Goal: Task Accomplishment & Management: Complete application form

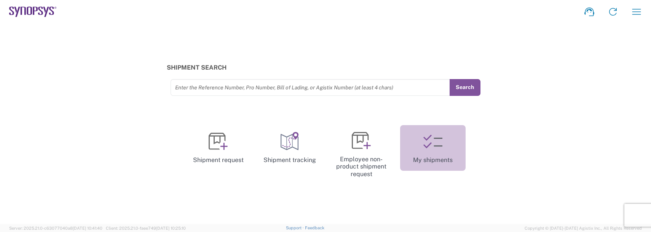
click at [446, 155] on link "My shipments" at bounding box center [433, 148] width 66 height 46
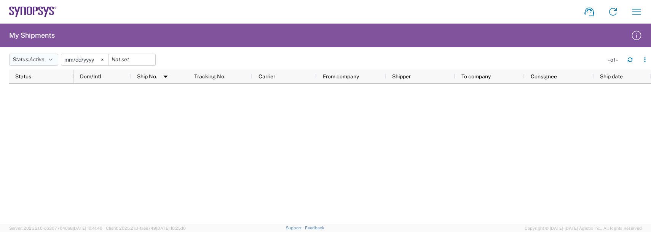
click at [35, 60] on span "Active" at bounding box center [36, 59] width 15 height 6
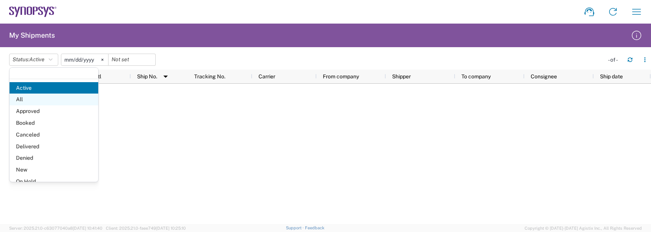
click at [19, 98] on span "All" at bounding box center [54, 100] width 89 height 12
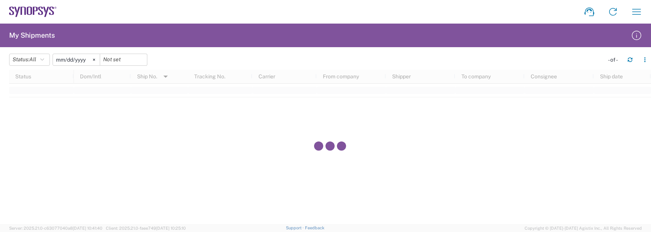
click at [70, 58] on input "[DATE]" at bounding box center [76, 59] width 47 height 11
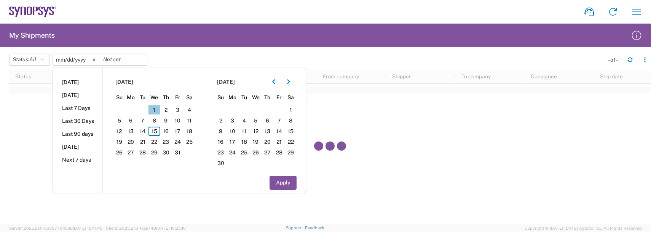
click at [153, 108] on span "1" at bounding box center [155, 109] width 12 height 9
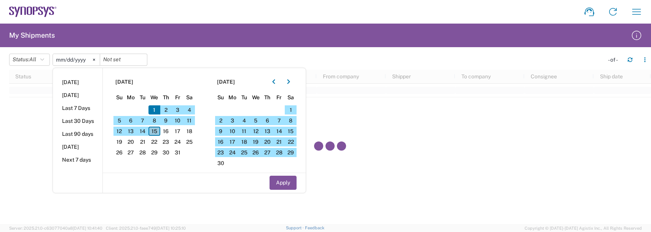
click at [156, 133] on span "15" at bounding box center [155, 131] width 12 height 9
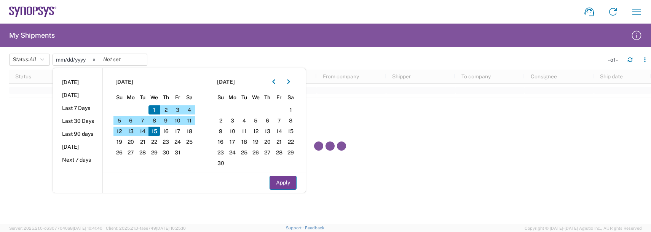
click at [284, 182] on button "Apply" at bounding box center [283, 183] width 27 height 14
type input "[DATE]"
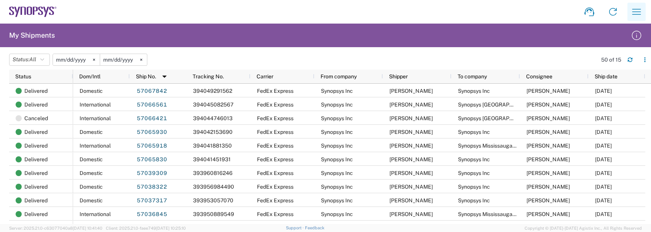
click at [644, 11] on button "button" at bounding box center [637, 12] width 18 height 18
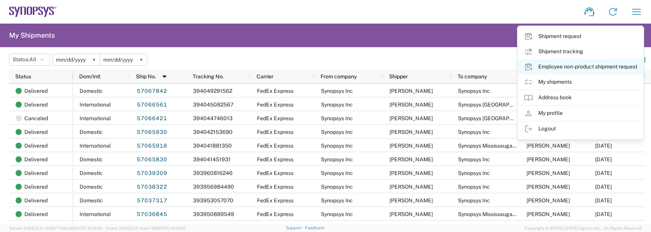
click at [552, 68] on link "Employee non-product shipment request" at bounding box center [581, 66] width 126 height 15
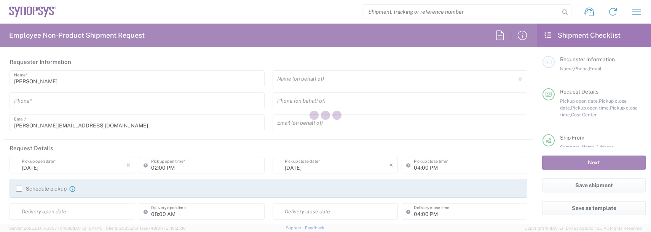
type input "Department"
type input "US01, FAC, SAFETY & 110696"
type input "[GEOGRAPHIC_DATA]"
type input "[US_STATE]"
type input "Delivered at Place"
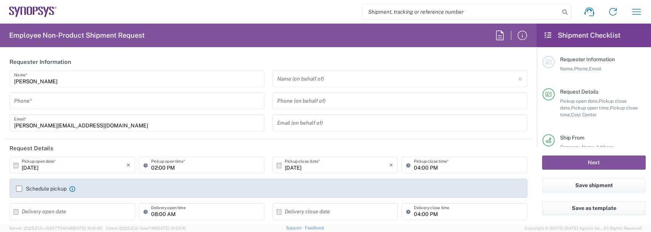
type input "[GEOGRAPHIC_DATA]"
type input "Boxborough US8W"
click at [27, 99] on input "tel" at bounding box center [137, 100] width 246 height 13
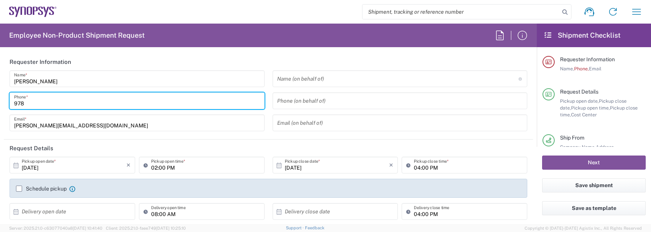
type input "9788371149"
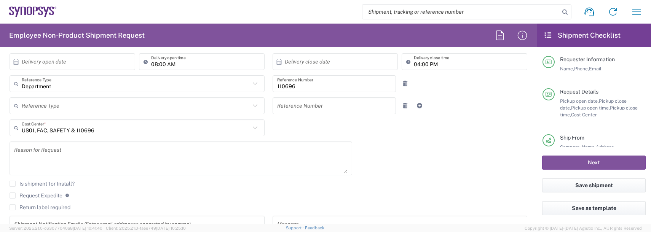
scroll to position [152, 0]
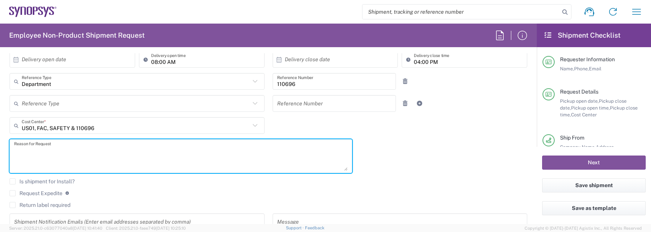
click at [51, 148] on textarea at bounding box center [181, 156] width 334 height 29
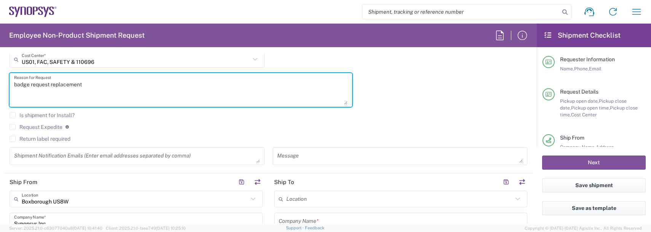
scroll to position [229, 0]
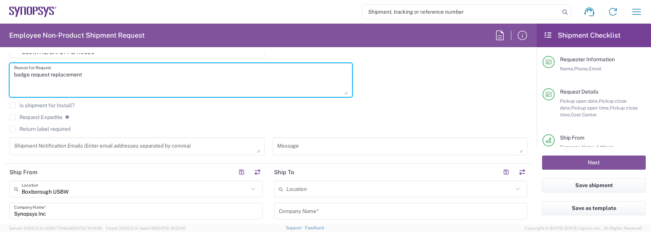
type textarea "badge request replacement"
click at [46, 144] on textarea at bounding box center [137, 146] width 246 height 13
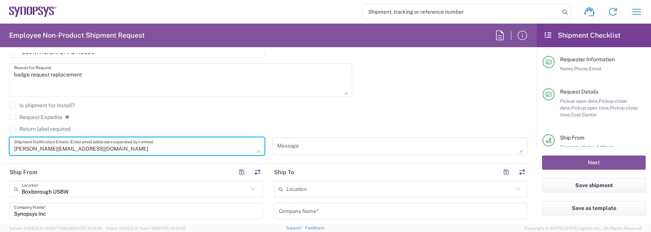
type textarea "[PERSON_NAME][EMAIL_ADDRESS][DOMAIN_NAME]"
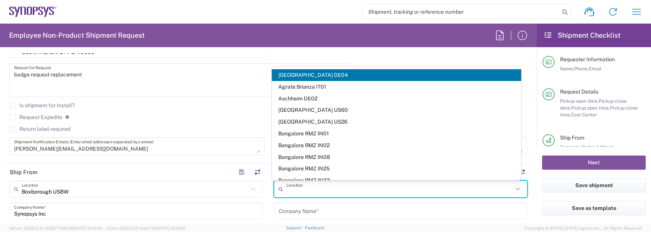
click at [304, 190] on input "text" at bounding box center [399, 189] width 227 height 13
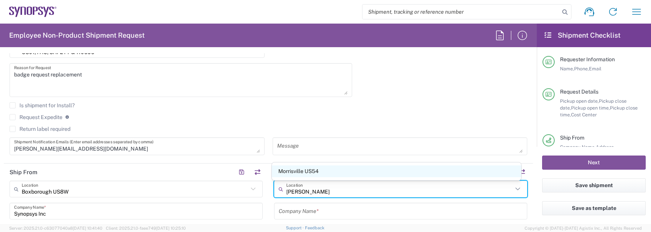
click at [300, 174] on span "Morrisville US54" at bounding box center [397, 172] width 250 height 12
type input "Morrisville US54"
type input "Synopsys Inc"
type input "[STREET_ADDRESS][PERSON_NAME]"
type input "Suite 300"
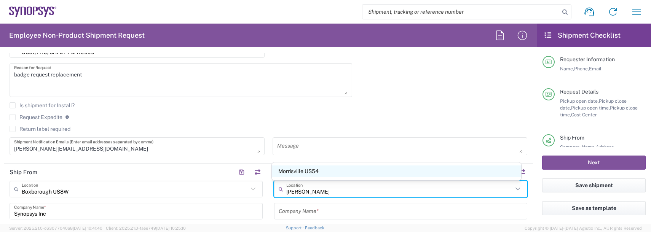
type input "Morrisville"
type input "[US_STATE]"
type input "27560"
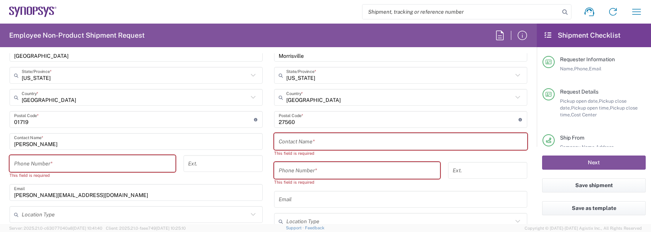
scroll to position [457, 0]
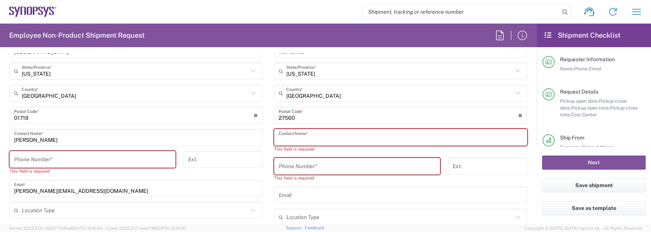
click at [290, 140] on input "text" at bounding box center [401, 137] width 244 height 13
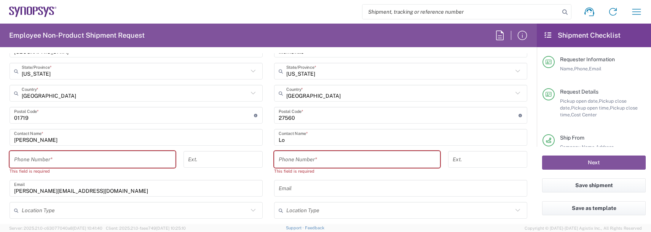
drag, startPoint x: 247, startPoint y: 169, endPoint x: 259, endPoint y: 169, distance: 11.8
click at [249, 169] on div "Ext." at bounding box center [223, 165] width 87 height 29
click at [297, 139] on input "Lo" at bounding box center [401, 137] width 244 height 13
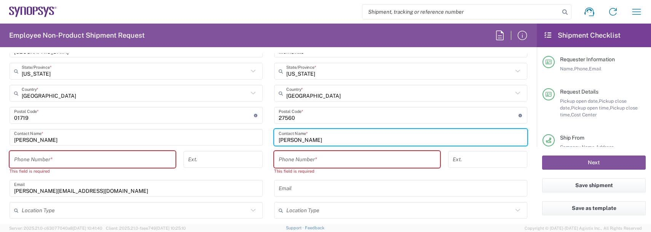
type input "[PERSON_NAME]"
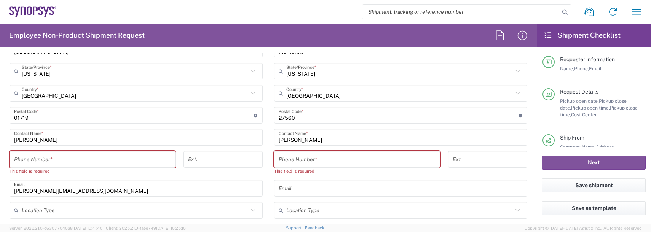
click at [268, 189] on main "[GEOGRAPHIC_DATA] [GEOGRAPHIC_DATA] Location [GEOGRAPHIC_DATA] [GEOGRAPHIC_DATA…" at bounding box center [400, 104] width 265 height 305
click at [289, 167] on div "Phone Number *" at bounding box center [357, 159] width 166 height 17
click at [290, 164] on input "tel" at bounding box center [357, 159] width 157 height 13
type input "9788371149"
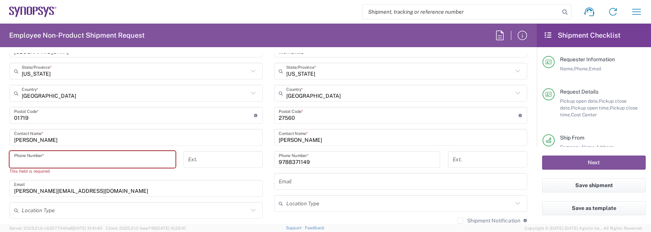
click at [76, 157] on input "tel" at bounding box center [92, 159] width 157 height 13
type input "9788371149"
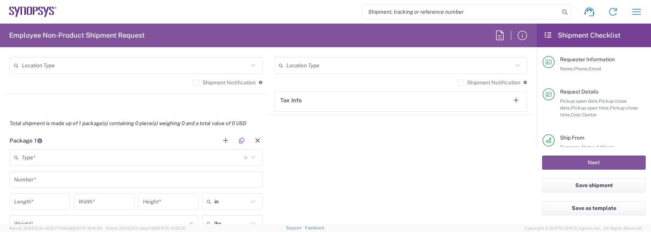
scroll to position [647, 0]
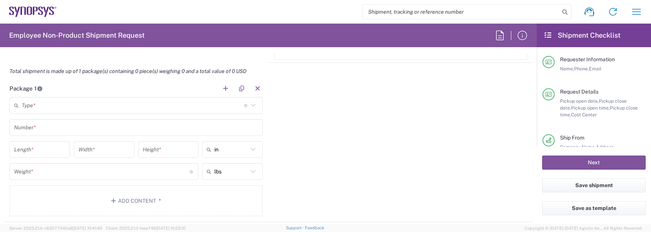
click at [42, 109] on input "text" at bounding box center [133, 105] width 222 height 13
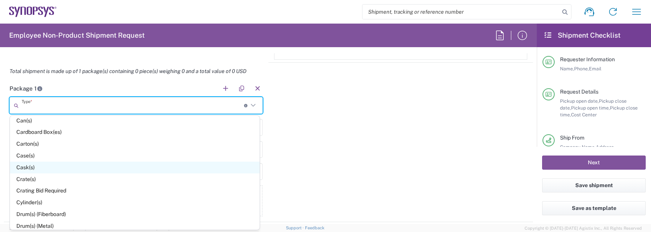
scroll to position [152, 0]
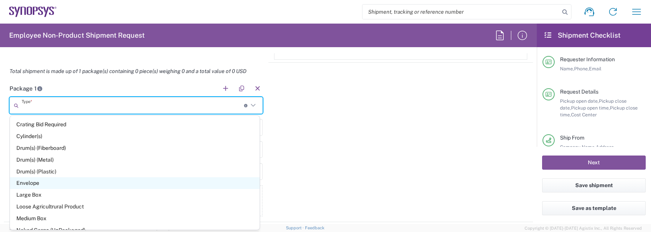
click at [34, 182] on span "Envelope" at bounding box center [135, 183] width 250 height 12
type input "Envelope"
type input "1"
type input "9.5"
type input "12.5"
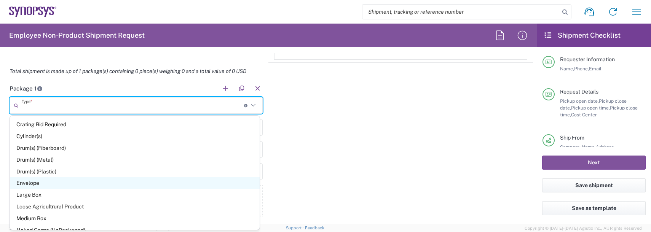
type input "0.25"
type input "1"
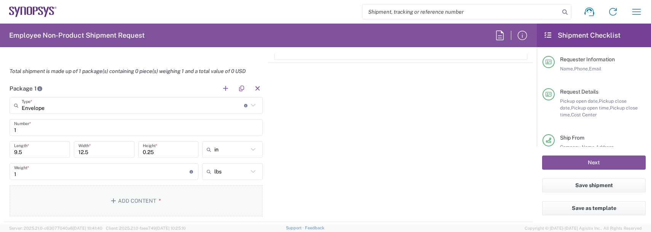
click at [110, 193] on button "Add Content *" at bounding box center [136, 200] width 253 height 31
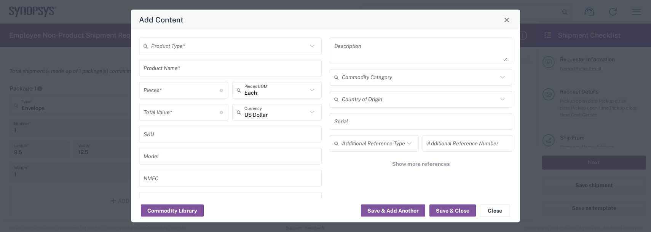
click at [165, 52] on input "text" at bounding box center [229, 45] width 156 height 13
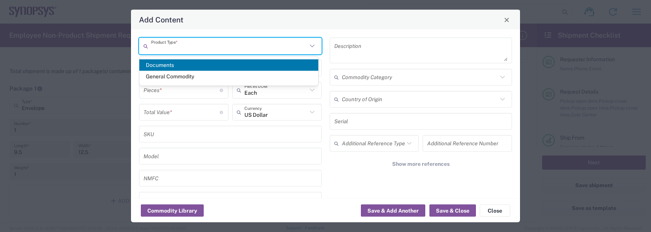
click at [165, 81] on span "General Commodity" at bounding box center [228, 77] width 179 height 12
type input "General Commodity"
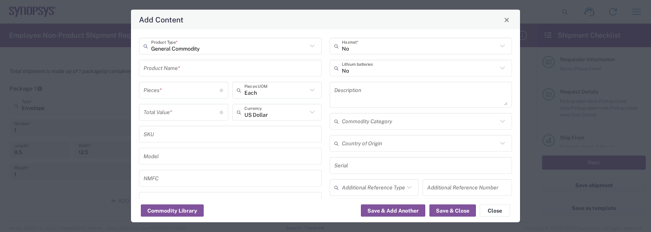
click at [159, 60] on div "Product Name *" at bounding box center [230, 68] width 183 height 17
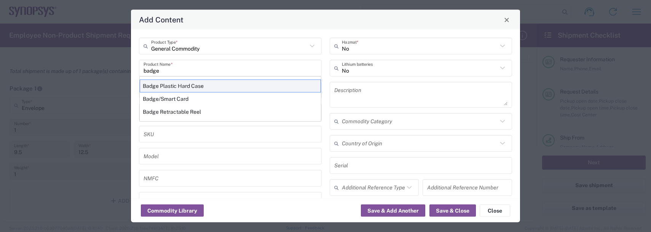
click at [161, 87] on div "Badge Plastic Hard Case" at bounding box center [230, 86] width 181 height 13
type input "Badge Plastic Hard Case"
type input "1.25"
type textarea "Badge Plastic Hard Case"
type input "[GEOGRAPHIC_DATA]"
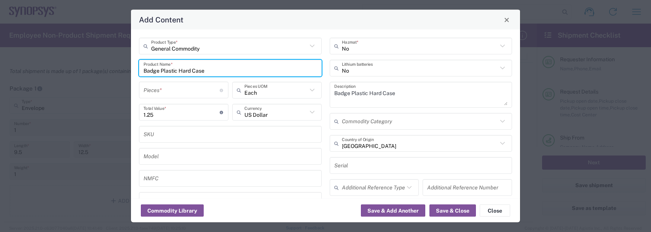
click at [166, 91] on input "number" at bounding box center [182, 89] width 76 height 13
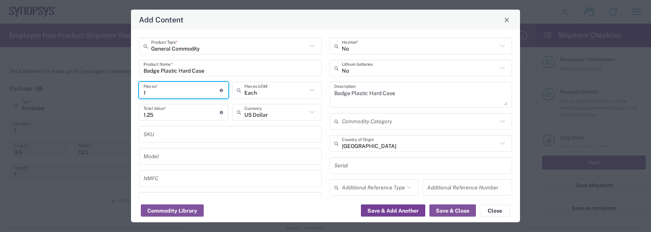
type input "1"
click at [376, 213] on button "Save & Add Another" at bounding box center [393, 211] width 64 height 12
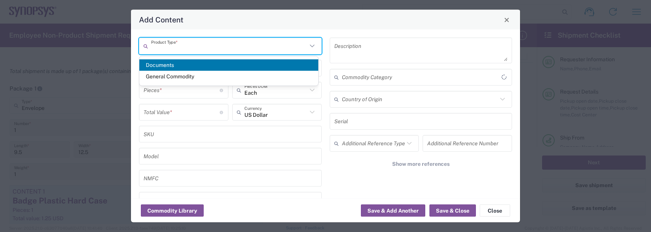
click at [168, 46] on input "text" at bounding box center [229, 45] width 156 height 13
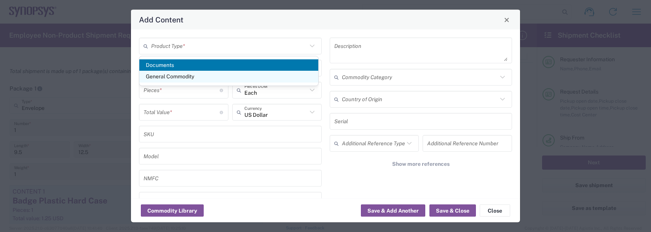
click at [165, 76] on span "General Commodity" at bounding box center [228, 77] width 179 height 12
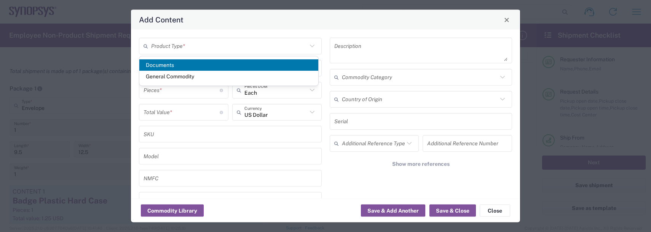
type input "General Commodity"
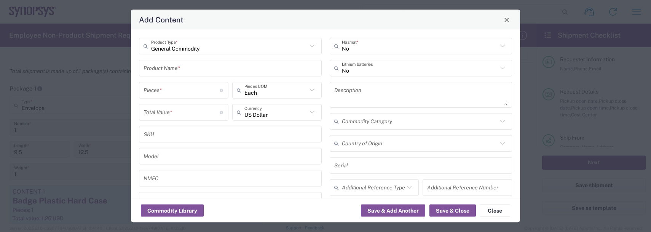
click at [165, 70] on input "text" at bounding box center [231, 67] width 174 height 13
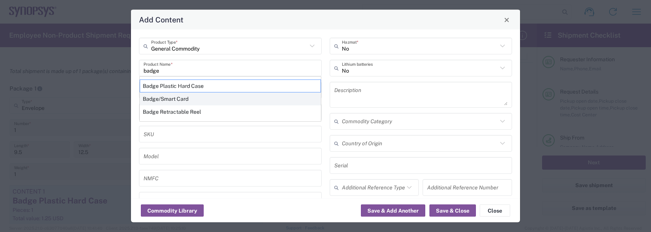
click at [155, 101] on div "Badge/Smart Card" at bounding box center [230, 99] width 181 height 13
type input "Badge/Smart Card"
type input "10.15"
type textarea "Badge/Smart Card"
type input "[GEOGRAPHIC_DATA]"
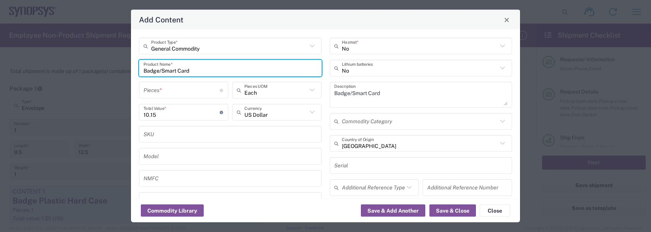
click at [157, 92] on input "number" at bounding box center [182, 89] width 76 height 13
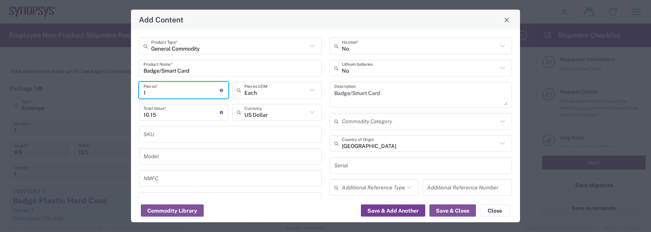
type input "1"
click at [376, 212] on button "Save & Add Another" at bounding box center [393, 211] width 64 height 12
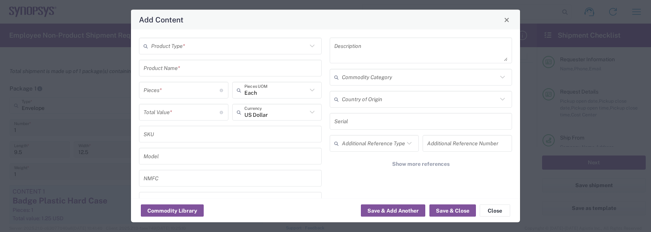
click at [173, 46] on input "text" at bounding box center [229, 45] width 156 height 13
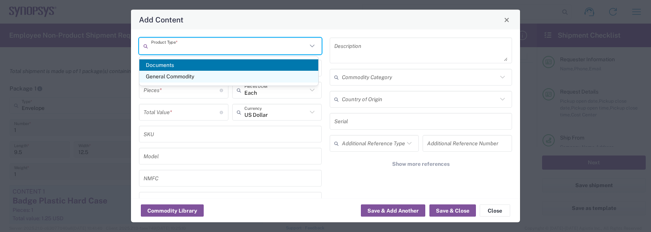
click at [161, 72] on span "General Commodity" at bounding box center [228, 77] width 179 height 12
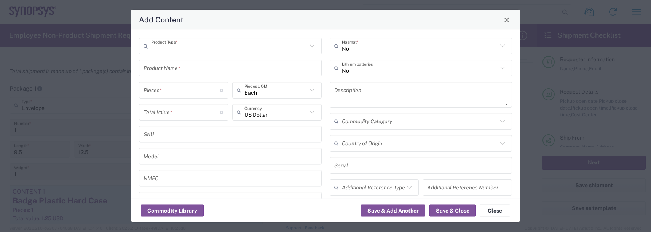
type input "General Commodity"
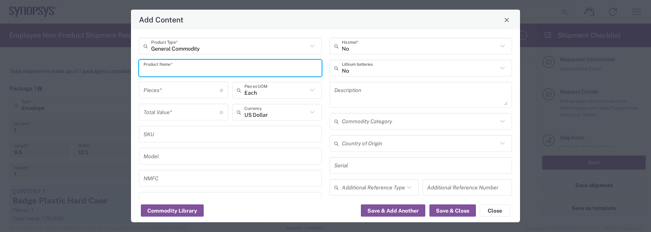
click at [161, 72] on input "text" at bounding box center [231, 67] width 174 height 13
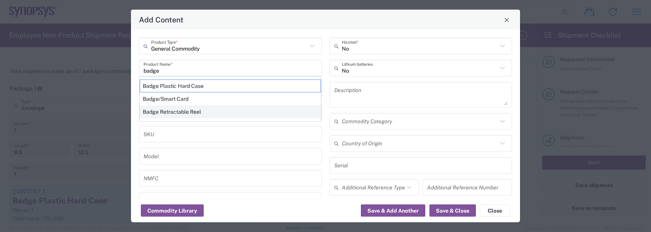
click at [160, 110] on div "Badge Retractable Reel" at bounding box center [230, 111] width 181 height 13
type input "Badge Retractable Reel"
type input "1.85"
type textarea "Badge Retractable Reel"
type input "[GEOGRAPHIC_DATA]"
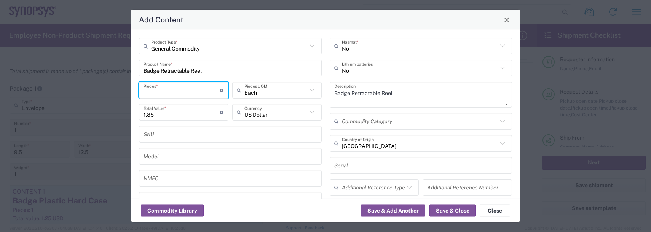
click at [158, 93] on input "number" at bounding box center [182, 89] width 76 height 13
type input "1"
click at [390, 208] on button "Save & Add Another" at bounding box center [393, 211] width 64 height 12
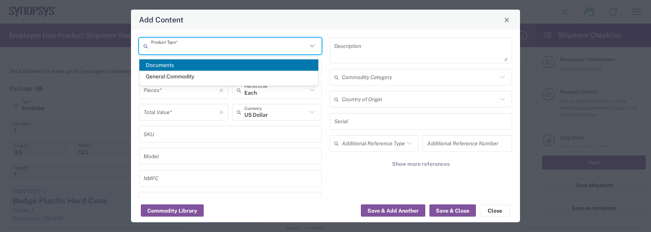
click at [180, 44] on input "text" at bounding box center [229, 45] width 156 height 13
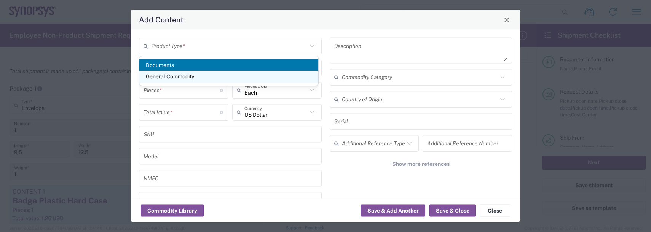
click at [156, 73] on span "General Commodity" at bounding box center [228, 77] width 179 height 12
type input "General Commodity"
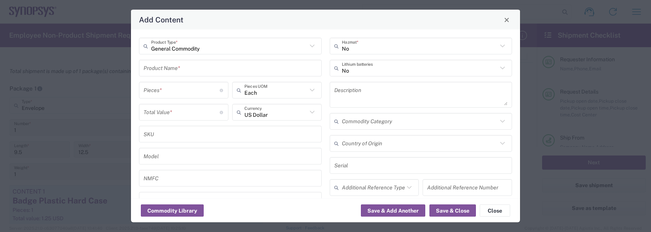
click at [155, 71] on input "text" at bounding box center [231, 67] width 174 height 13
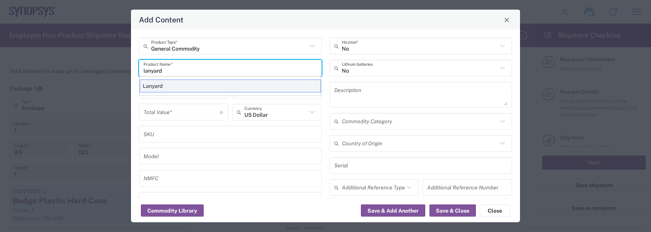
click at [153, 88] on div "Lanyard" at bounding box center [230, 86] width 181 height 13
type input "Lanyard"
type input "1.7"
type textarea "Lanyard for ID Badge"
type input "[GEOGRAPHIC_DATA]"
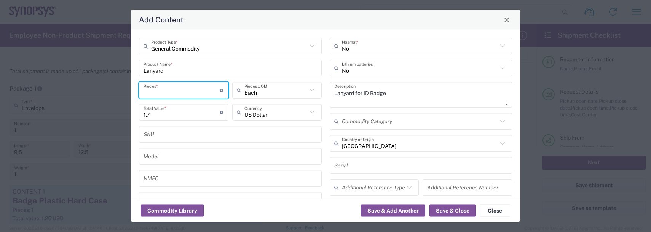
click at [155, 87] on input "number" at bounding box center [182, 89] width 76 height 13
type input "1"
click at [387, 211] on button "Save & Add Another" at bounding box center [393, 211] width 64 height 12
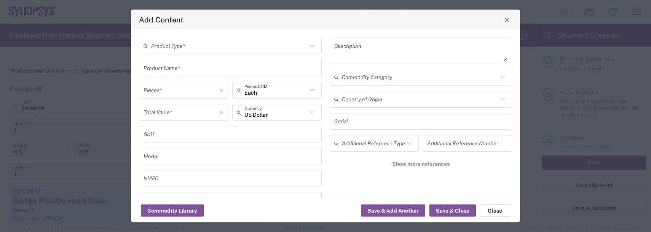
click at [495, 212] on button "Close" at bounding box center [495, 211] width 30 height 12
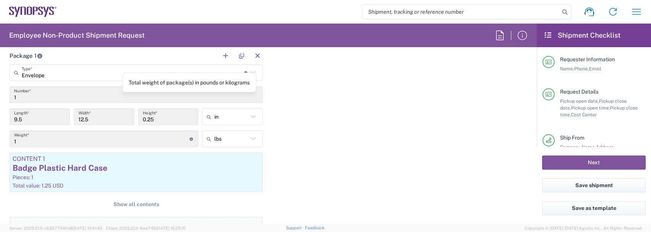
scroll to position [724, 0]
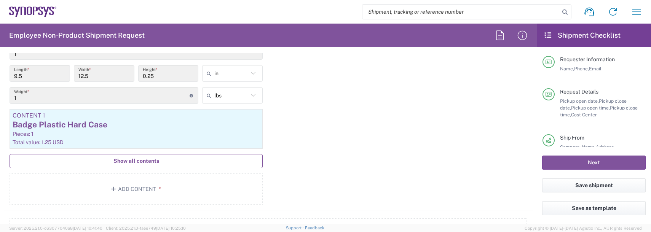
click at [132, 163] on span "Show all contents" at bounding box center [136, 161] width 46 height 7
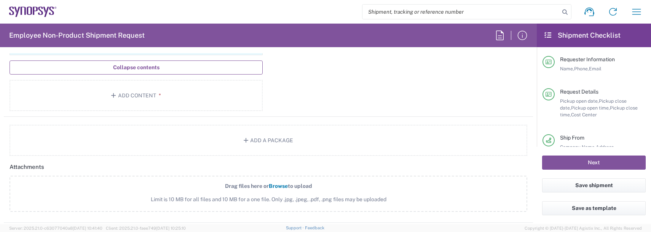
scroll to position [1143, 0]
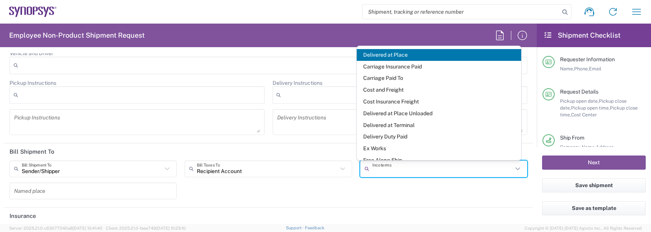
click at [403, 170] on input "text" at bounding box center [442, 168] width 141 height 13
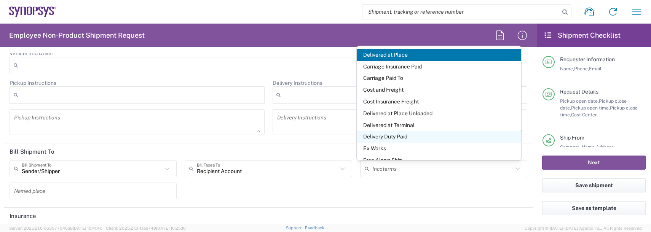
click at [390, 134] on span "Delivery Duty Paid" at bounding box center [439, 137] width 165 height 12
type input "Sender/Shipper"
type input "Delivery Duty Paid"
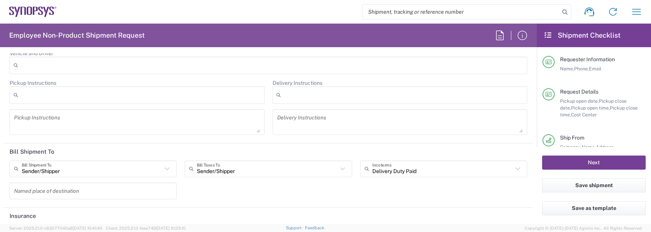
click at [561, 164] on button "Next" at bounding box center [594, 163] width 104 height 14
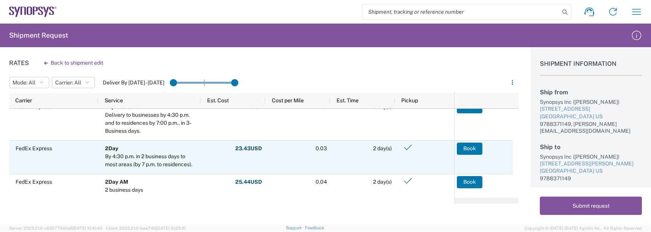
scroll to position [11, 0]
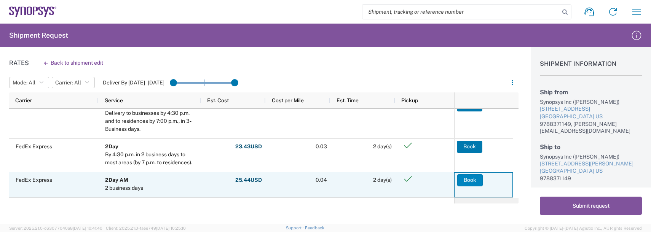
click at [464, 180] on button "Book" at bounding box center [470, 180] width 26 height 12
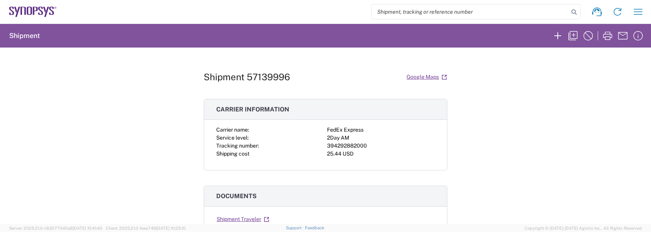
scroll to position [38, 0]
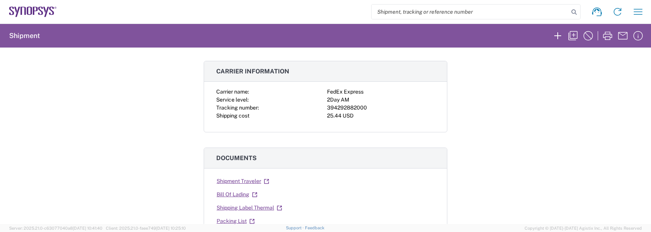
click at [265, 206] on link "Shipping Label Thermal" at bounding box center [249, 207] width 66 height 13
